Goal: Navigation & Orientation: Find specific page/section

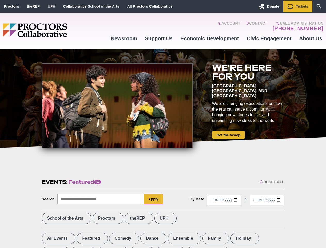
click at [163, 124] on div at bounding box center [117, 105] width 151 height 85
click at [272, 182] on div "Reset All" at bounding box center [272, 182] width 25 height 4
click at [154, 199] on button "Apply" at bounding box center [153, 199] width 19 height 10
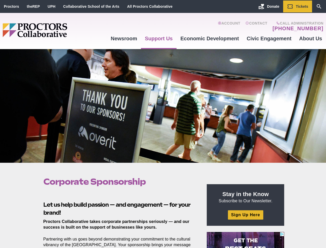
click at [163, 124] on div at bounding box center [163, 106] width 326 height 114
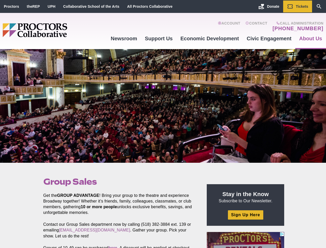
click at [163, 124] on div at bounding box center [163, 106] width 326 height 114
